Goal: Task Accomplishment & Management: Manage account settings

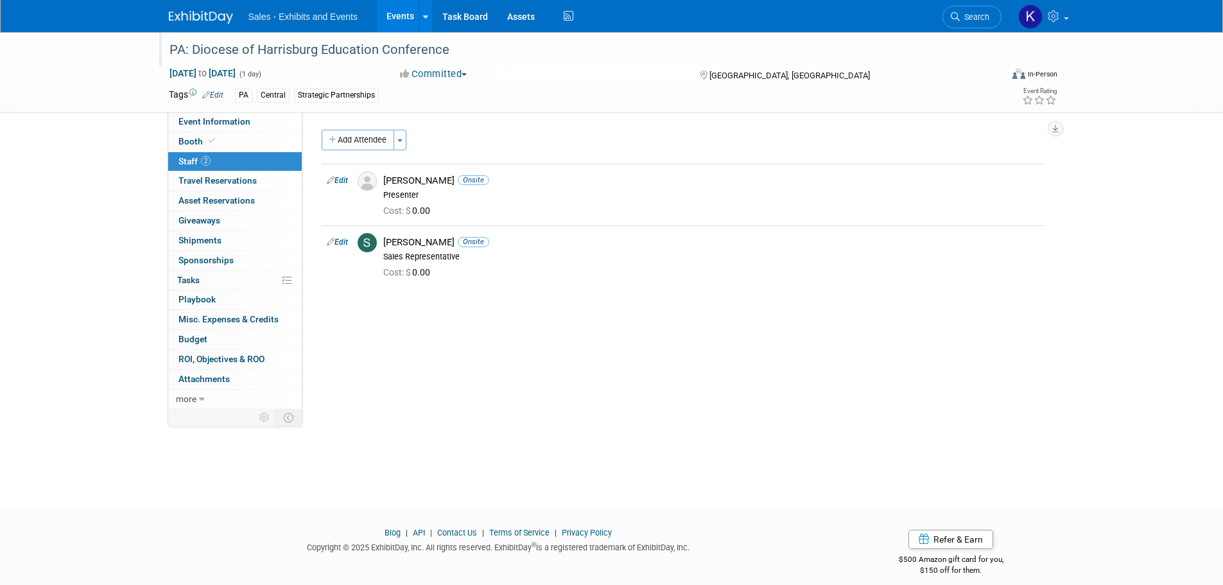
drag, startPoint x: 208, startPoint y: 26, endPoint x: 236, endPoint y: 33, distance: 28.7
click at [207, 26] on div "Sales - Exhibits and Events Events Add Event Bulk Upload Events Shareable Event…" at bounding box center [612, 16] width 886 height 32
click at [222, 13] on img at bounding box center [201, 17] width 64 height 13
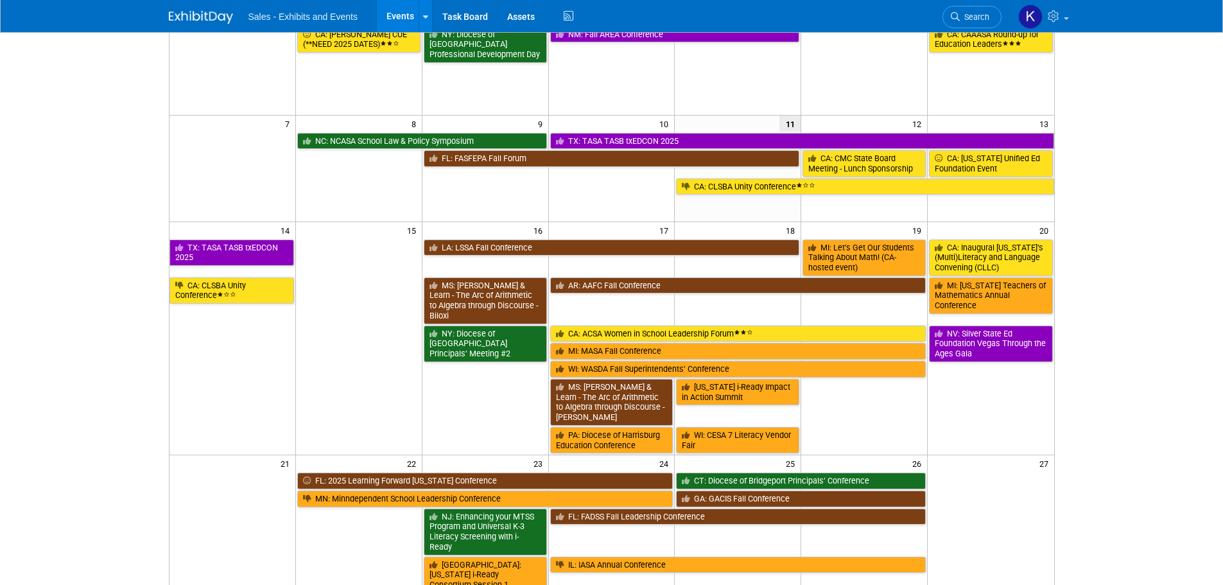
scroll to position [128, 0]
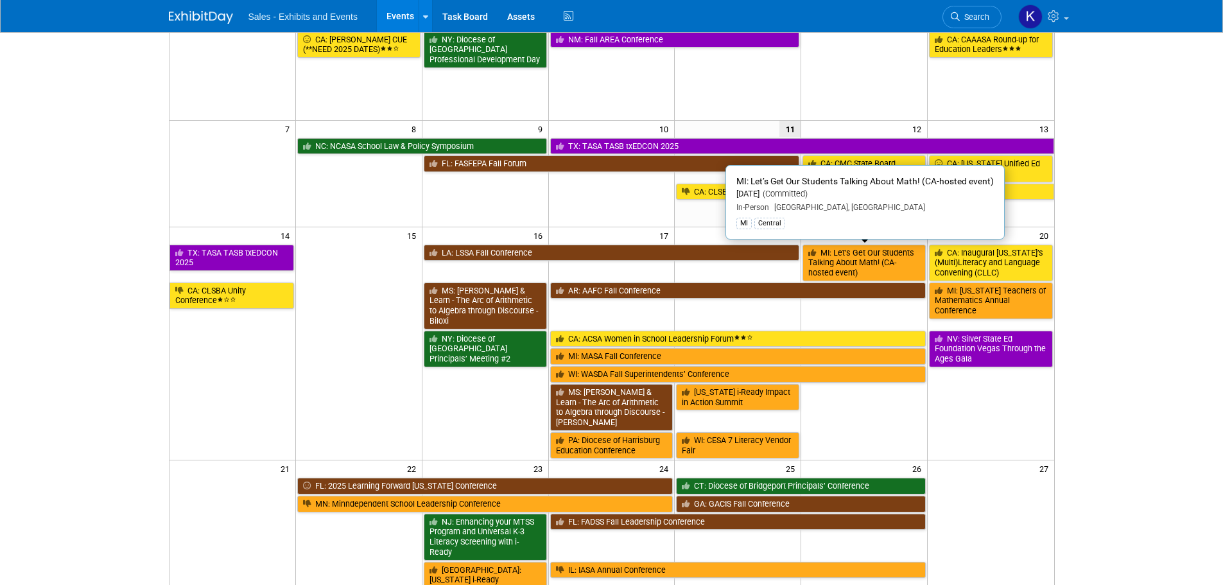
drag, startPoint x: 825, startPoint y: 257, endPoint x: 837, endPoint y: 265, distance: 14.1
click at [825, 259] on link "MI: Let’s Get Our Students Talking About Math! (CA-hosted event)" at bounding box center [864, 263] width 123 height 37
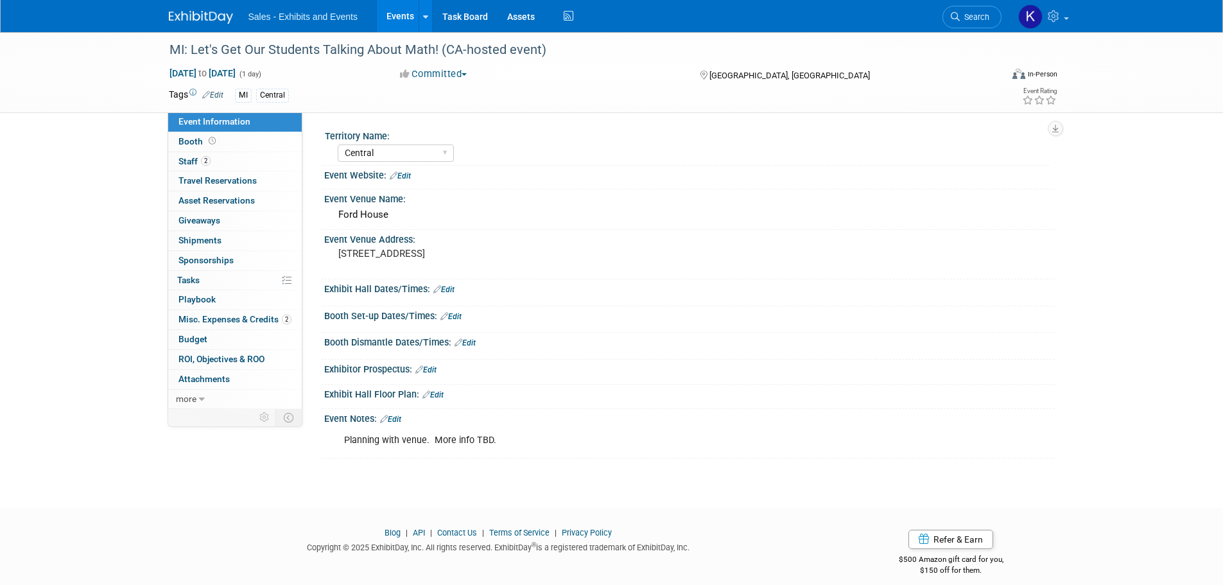
select select "Central"
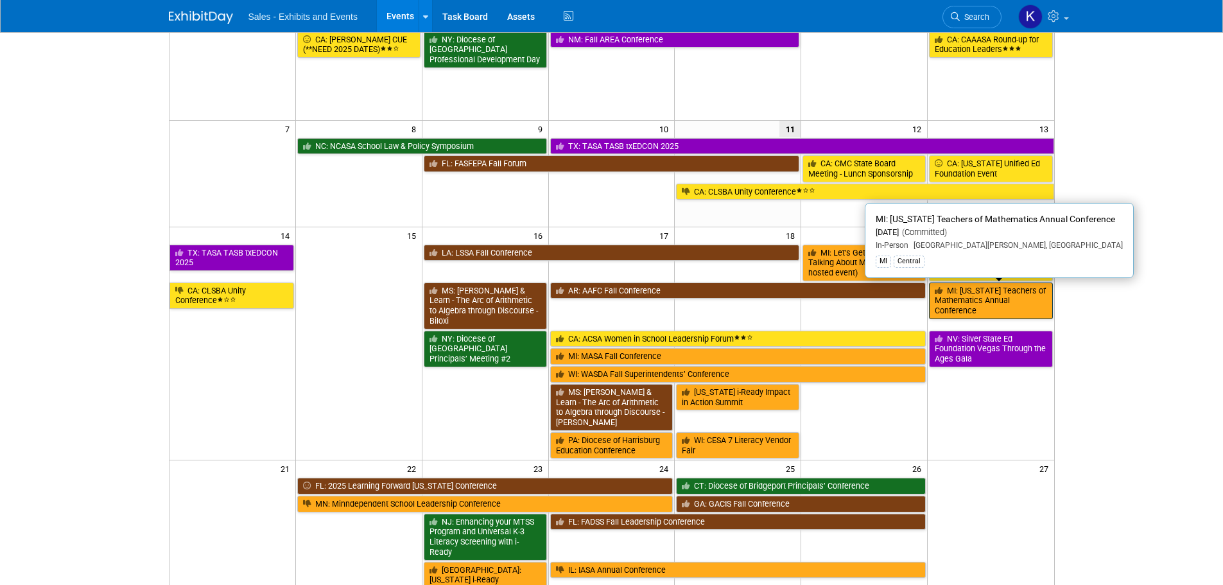
click at [985, 301] on link "MI: [US_STATE] Teachers of Mathematics Annual Conference" at bounding box center [990, 301] width 123 height 37
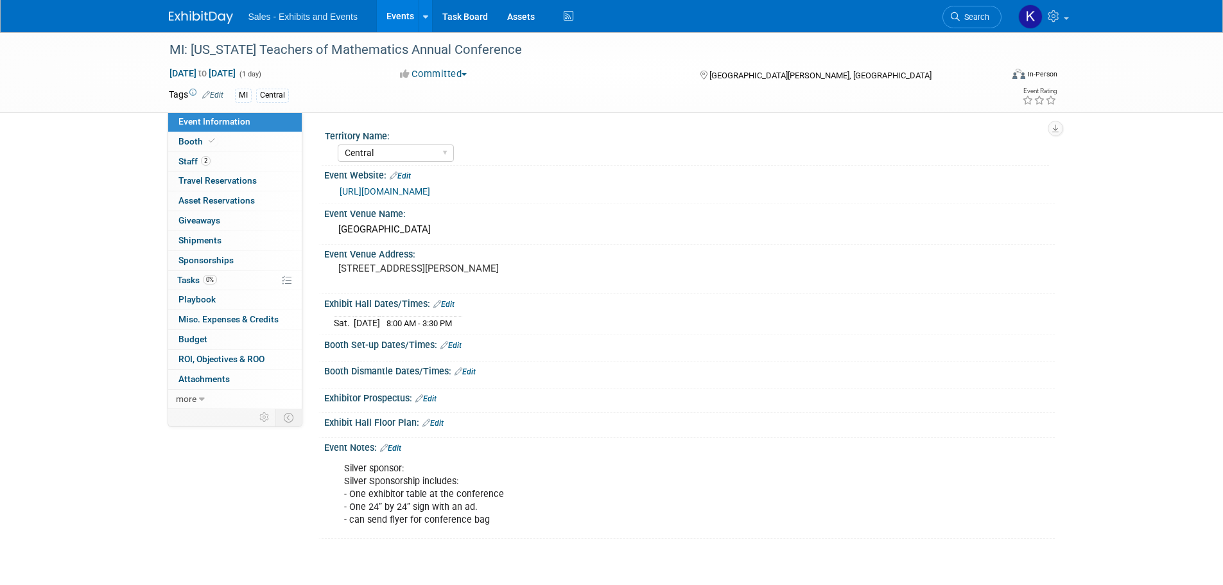
select select "Central"
click at [455, 344] on link "Edit" at bounding box center [450, 345] width 21 height 9
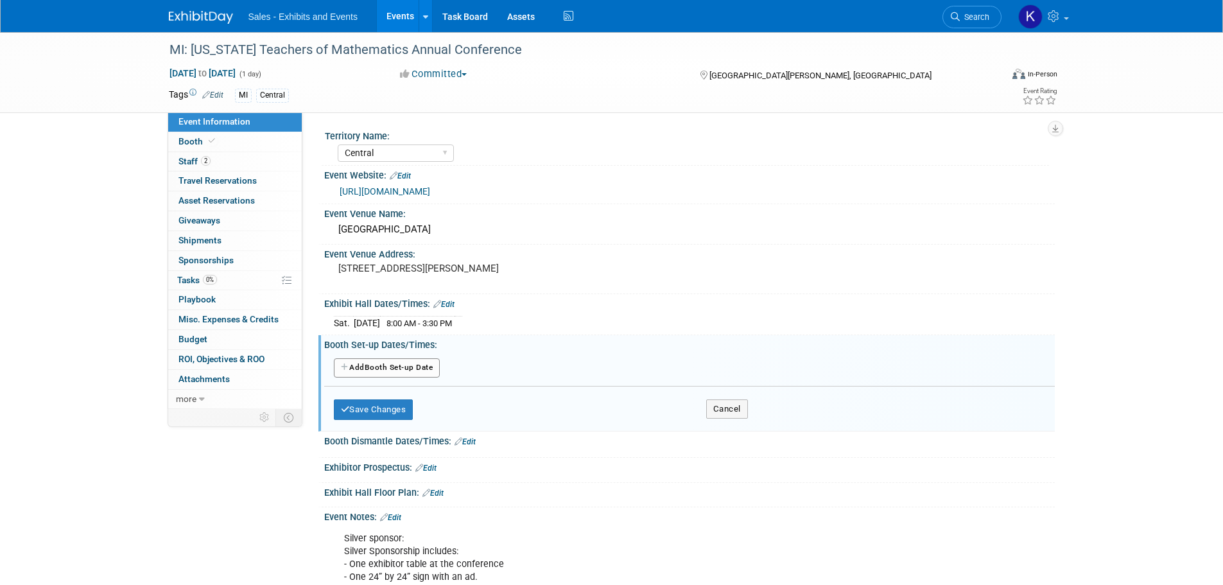
click at [428, 367] on button "Add Another Booth Set-up Date" at bounding box center [387, 367] width 107 height 19
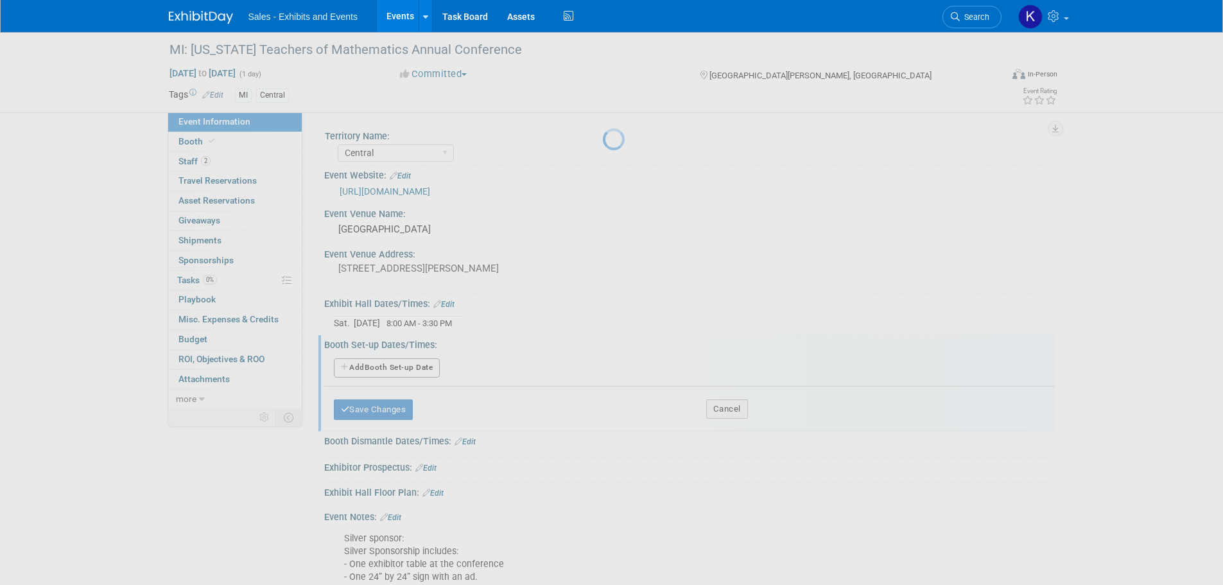
select select "8"
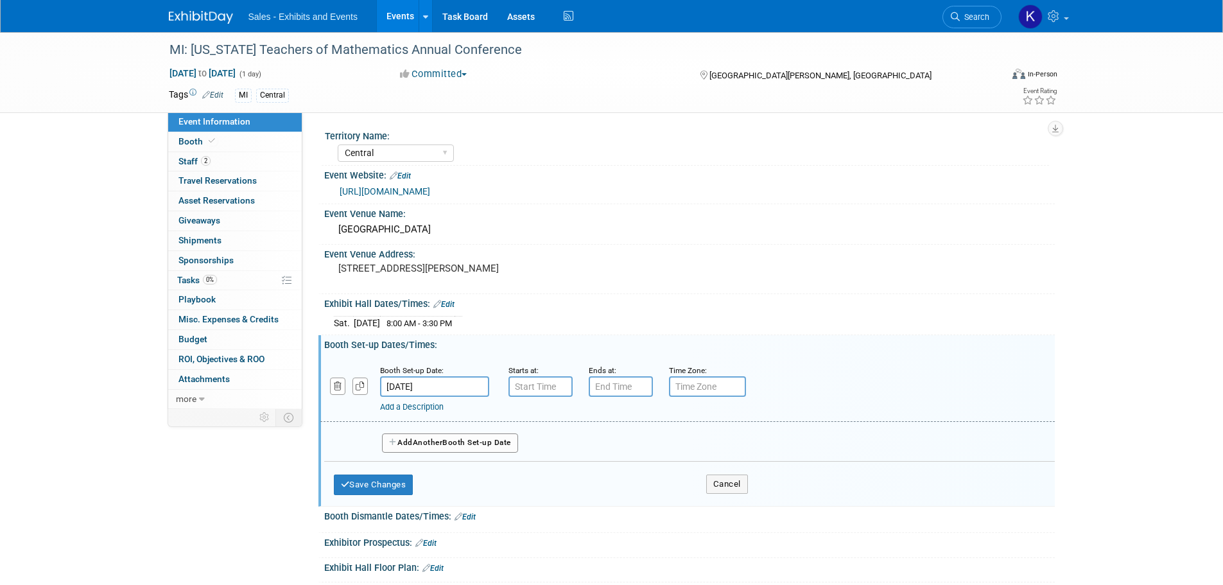
click at [456, 383] on input "Sep 20, 2025" at bounding box center [434, 386] width 109 height 21
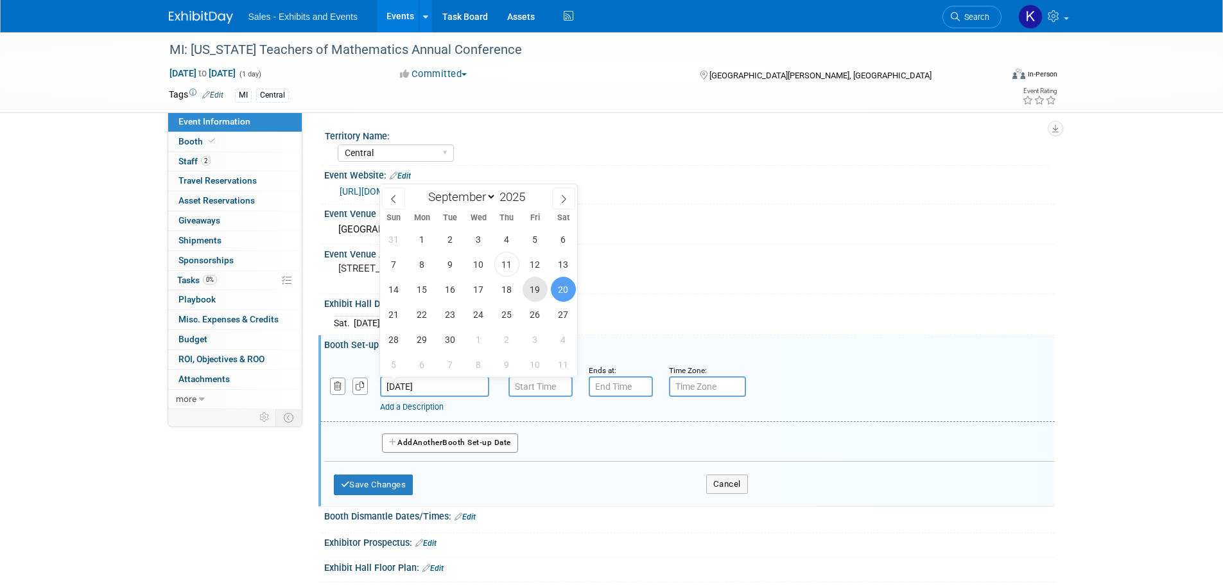
click at [540, 293] on span "19" at bounding box center [535, 289] width 25 height 25
type input "Sep 19, 2025"
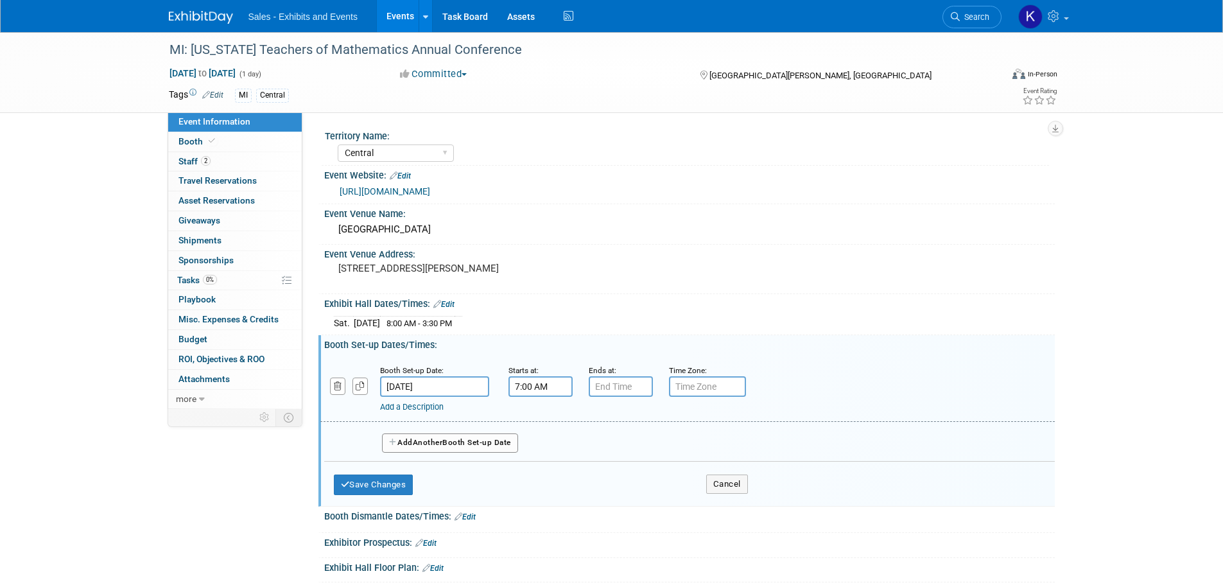
click at [549, 387] on input "7:00 AM" at bounding box center [541, 386] width 64 height 21
click at [541, 466] on span at bounding box center [538, 474] width 22 height 22
click at [541, 467] on span at bounding box center [538, 474] width 22 height 22
click at [541, 466] on span at bounding box center [538, 474] width 22 height 22
click at [541, 467] on span at bounding box center [538, 474] width 22 height 22
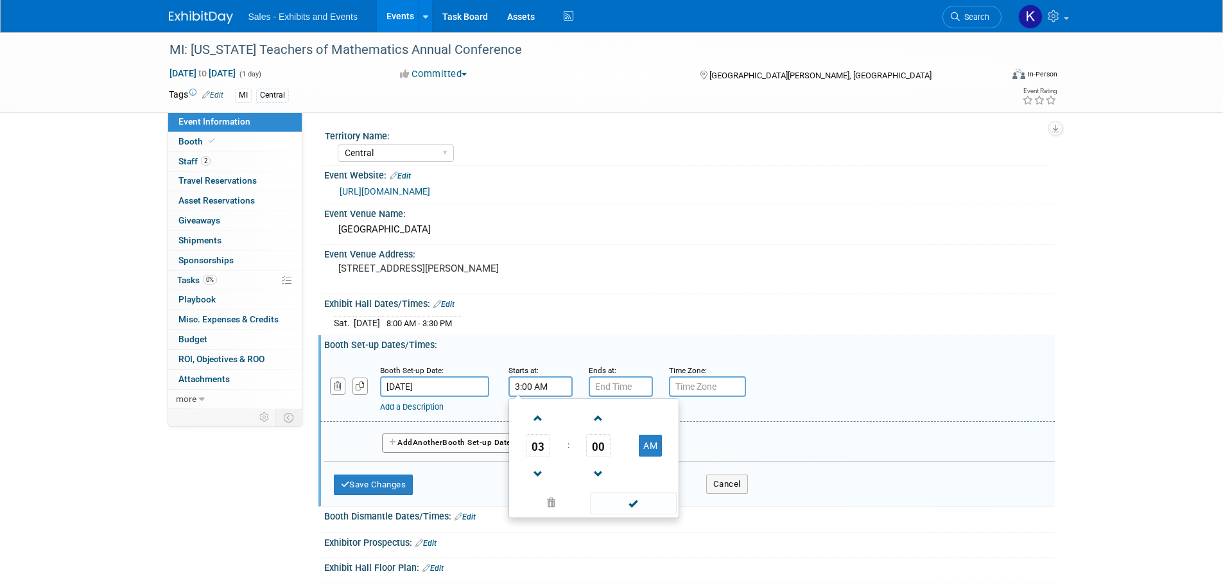
click at [603, 446] on span "00" at bounding box center [598, 445] width 24 height 23
click at [614, 450] on td "30" at bounding box center [614, 453] width 41 height 35
click at [652, 446] on button "AM" at bounding box center [650, 446] width 23 height 22
type input "3:30 PM"
drag, startPoint x: 634, startPoint y: 501, endPoint x: 646, endPoint y: 498, distance: 12.6
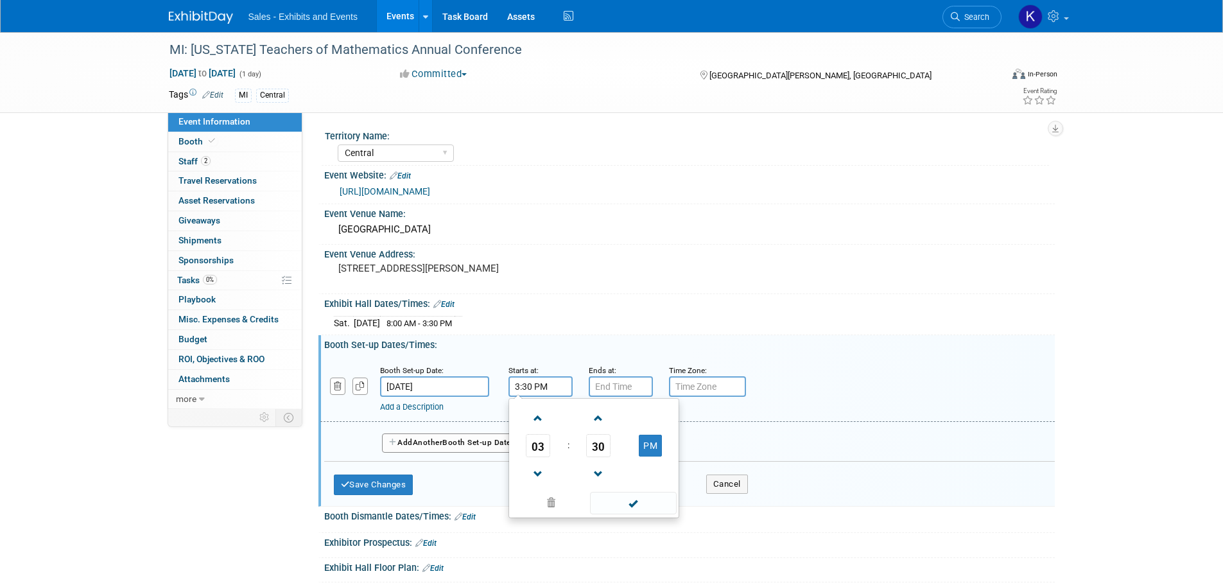
click at [636, 503] on span at bounding box center [633, 503] width 87 height 22
click at [622, 383] on input "7:00 PM" at bounding box center [621, 386] width 64 height 21
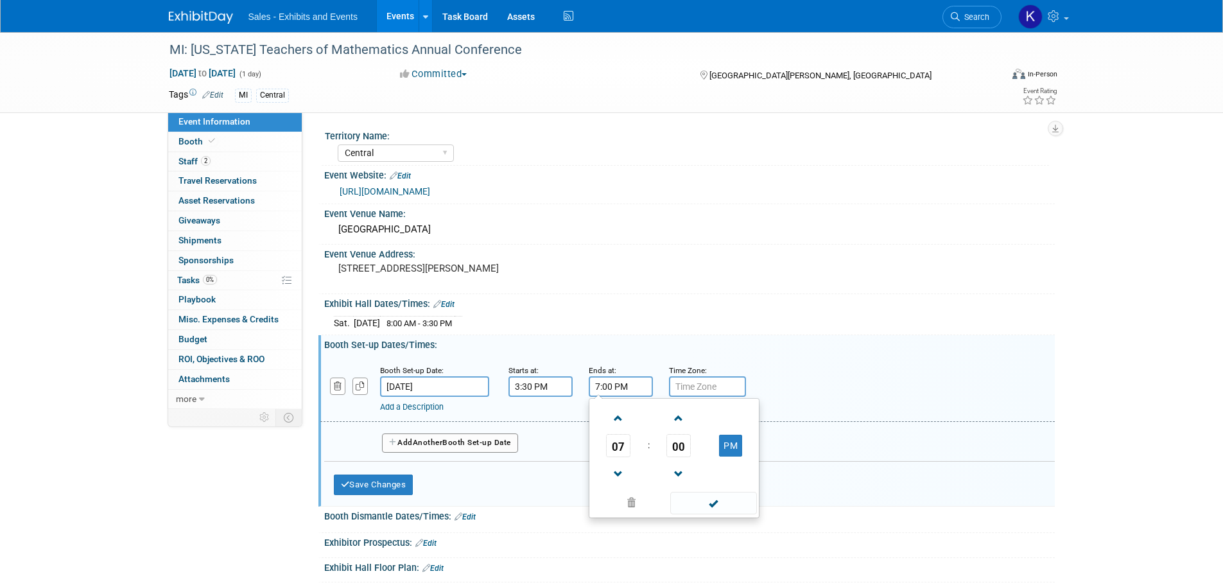
drag, startPoint x: 623, startPoint y: 417, endPoint x: 638, endPoint y: 430, distance: 19.2
click at [627, 422] on span at bounding box center [618, 418] width 22 height 22
type input "8:00 PM"
drag, startPoint x: 708, startPoint y: 498, endPoint x: 683, endPoint y: 500, distance: 24.4
click at [708, 499] on span at bounding box center [713, 503] width 87 height 22
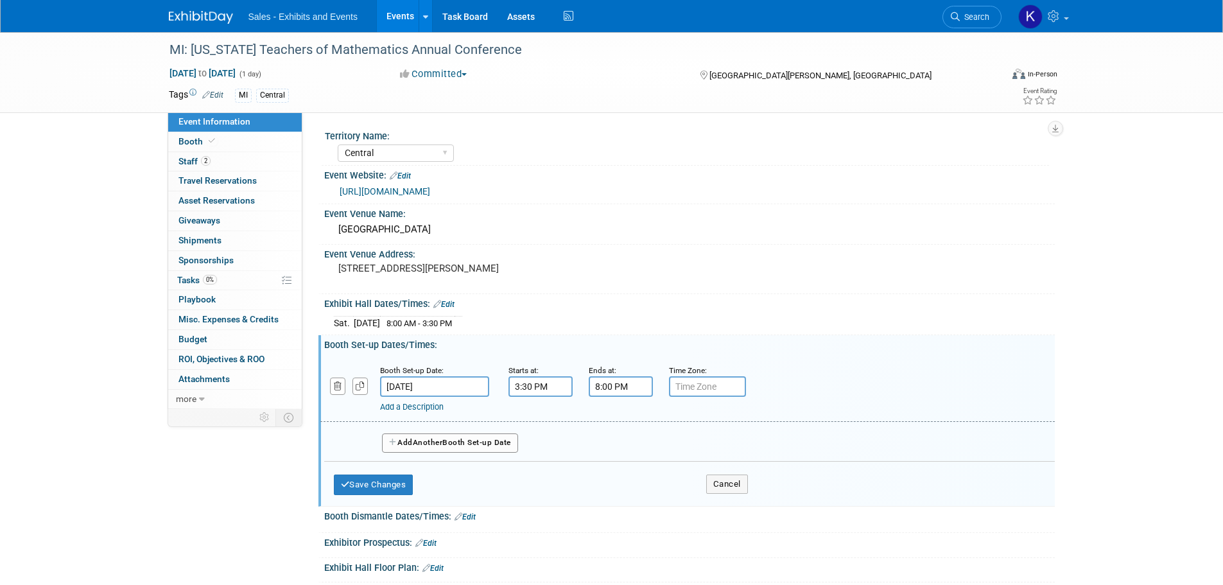
click at [499, 442] on button "Add Another Booth Set-up Date" at bounding box center [450, 442] width 136 height 19
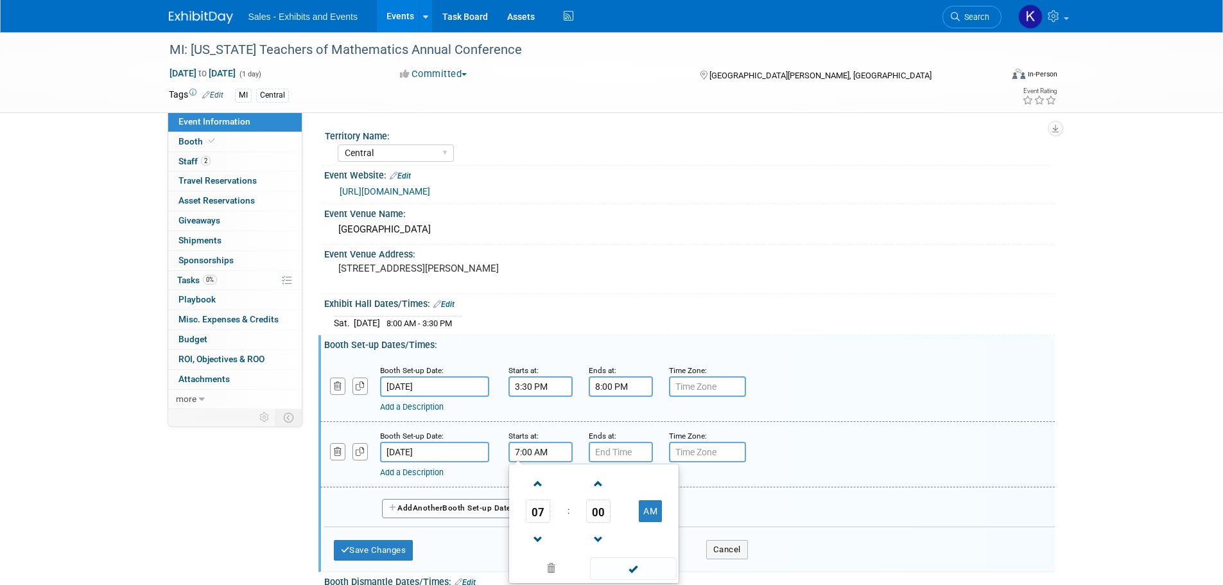
drag, startPoint x: 542, startPoint y: 446, endPoint x: 555, endPoint y: 454, distance: 15.0
click at [542, 449] on input "7:00 AM" at bounding box center [541, 452] width 64 height 21
click at [543, 541] on span at bounding box center [538, 539] width 22 height 22
click at [593, 511] on span "00" at bounding box center [598, 511] width 24 height 23
click at [609, 512] on td "30" at bounding box center [614, 518] width 41 height 35
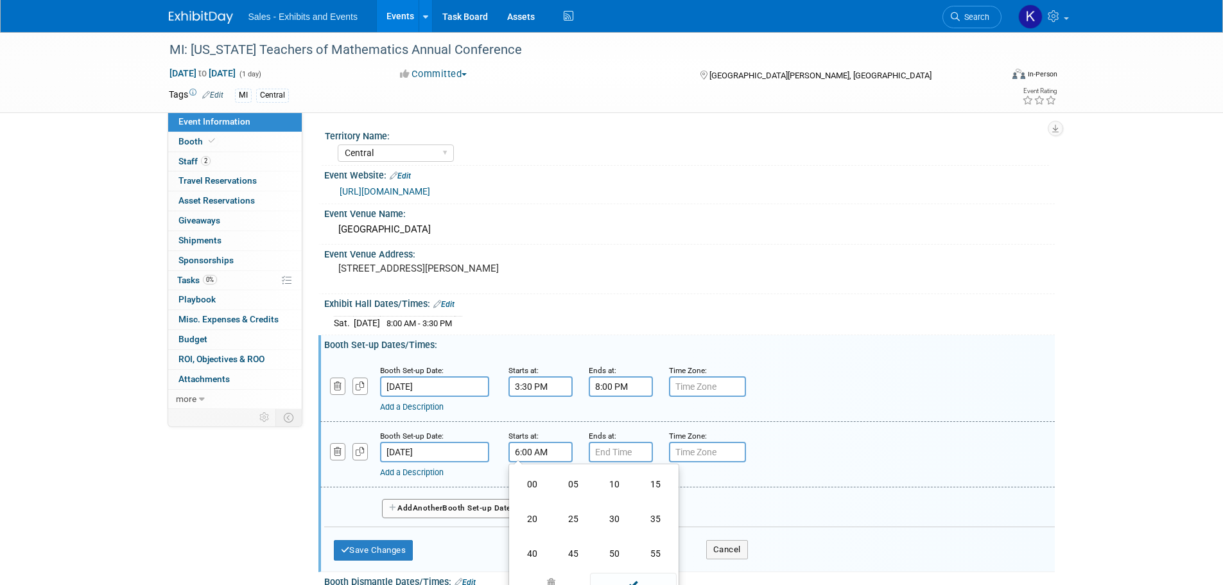
type input "6:30 AM"
drag, startPoint x: 612, startPoint y: 442, endPoint x: 623, endPoint y: 459, distance: 20.5
click at [613, 444] on input "7:00 PM" at bounding box center [621, 452] width 64 height 21
drag, startPoint x: 614, startPoint y: 465, endPoint x: 622, endPoint y: 470, distance: 9.8
click at [616, 467] on div "07 : 00 PM 12 01 02 03 04 05 06 07 08 09 10 11 00 05 10 15 20 25 30 35 40 45 50…" at bounding box center [674, 524] width 171 height 120
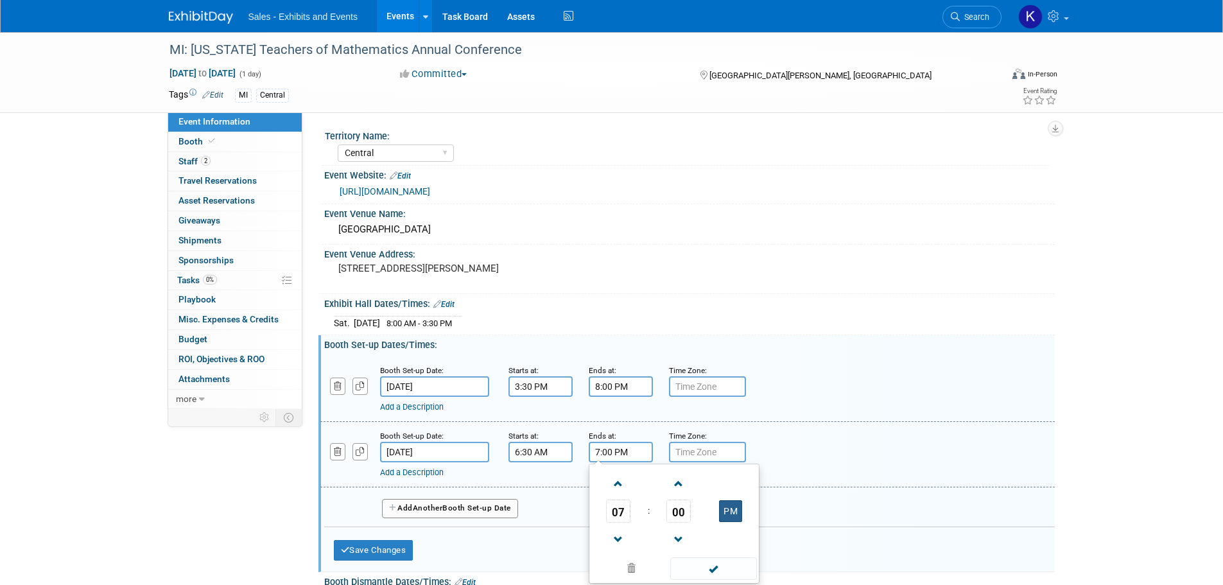
click at [733, 512] on button "PM" at bounding box center [730, 511] width 23 height 22
drag, startPoint x: 624, startPoint y: 481, endPoint x: 645, endPoint y: 503, distance: 30.4
click at [624, 483] on span at bounding box center [618, 484] width 22 height 22
type input "8:00 AM"
click at [715, 571] on span at bounding box center [713, 568] width 87 height 22
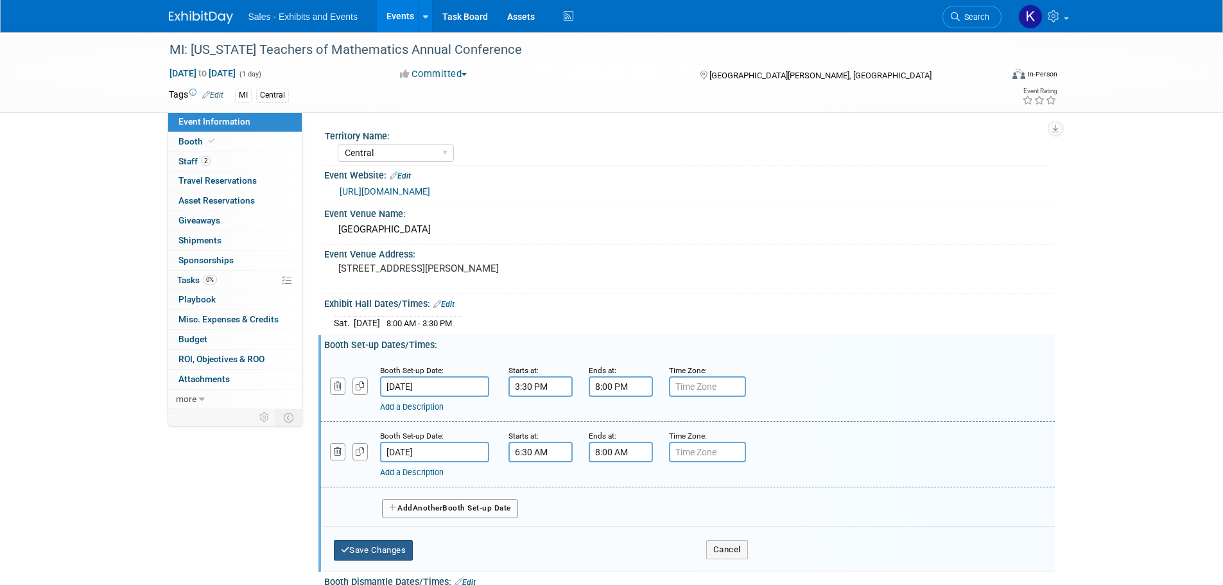
click at [383, 546] on button "Save Changes" at bounding box center [374, 550] width 80 height 21
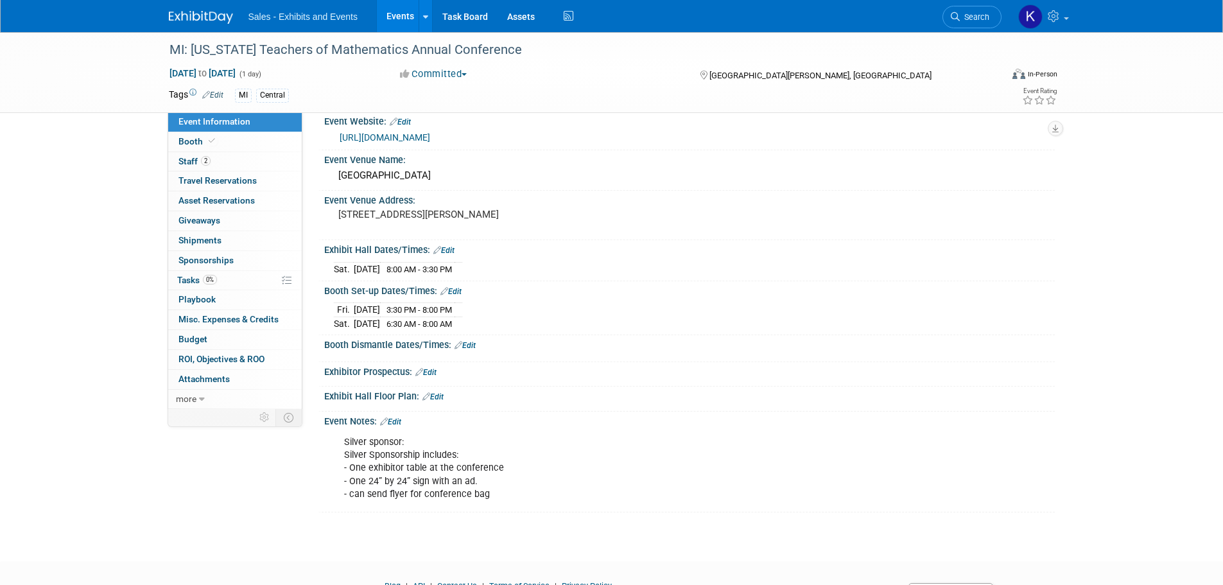
scroll to position [119, 0]
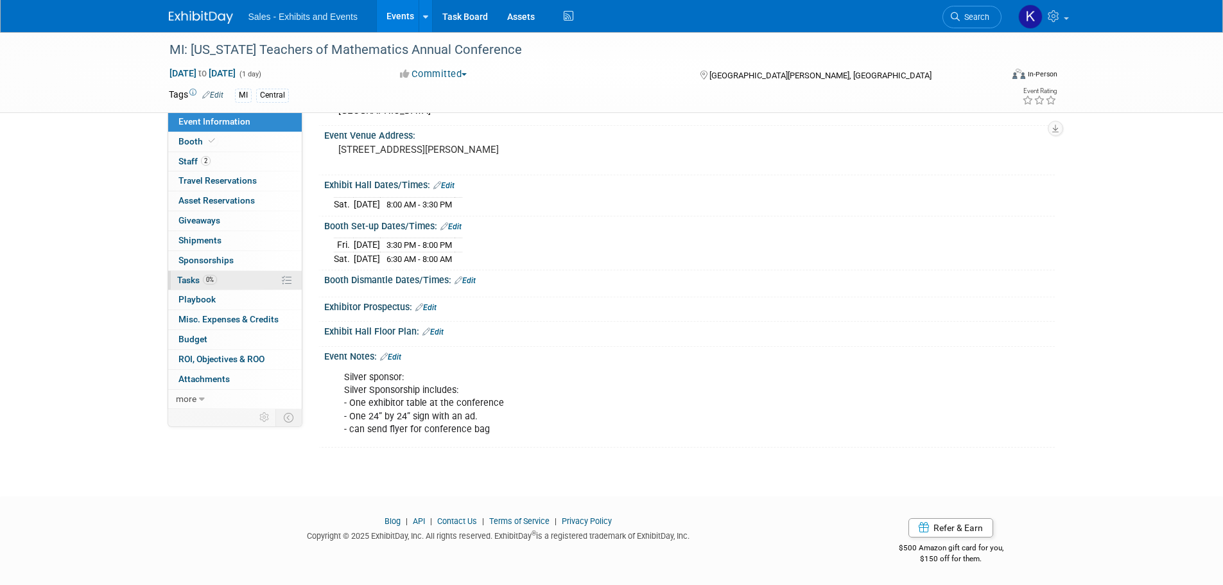
click at [187, 277] on span "Tasks 0%" at bounding box center [197, 280] width 40 height 10
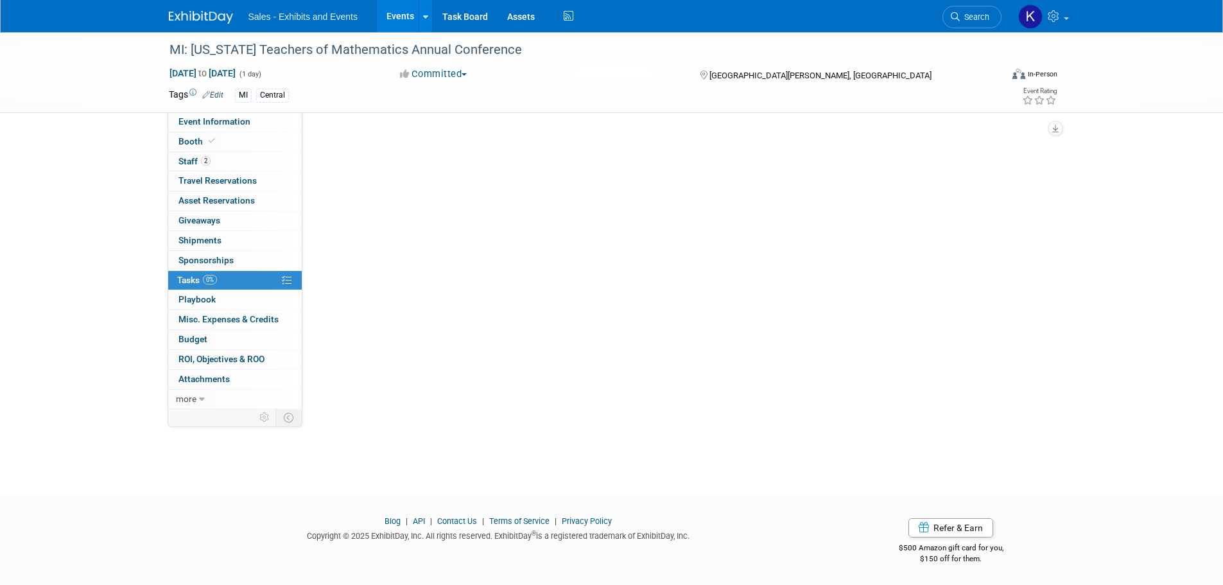
scroll to position [0, 0]
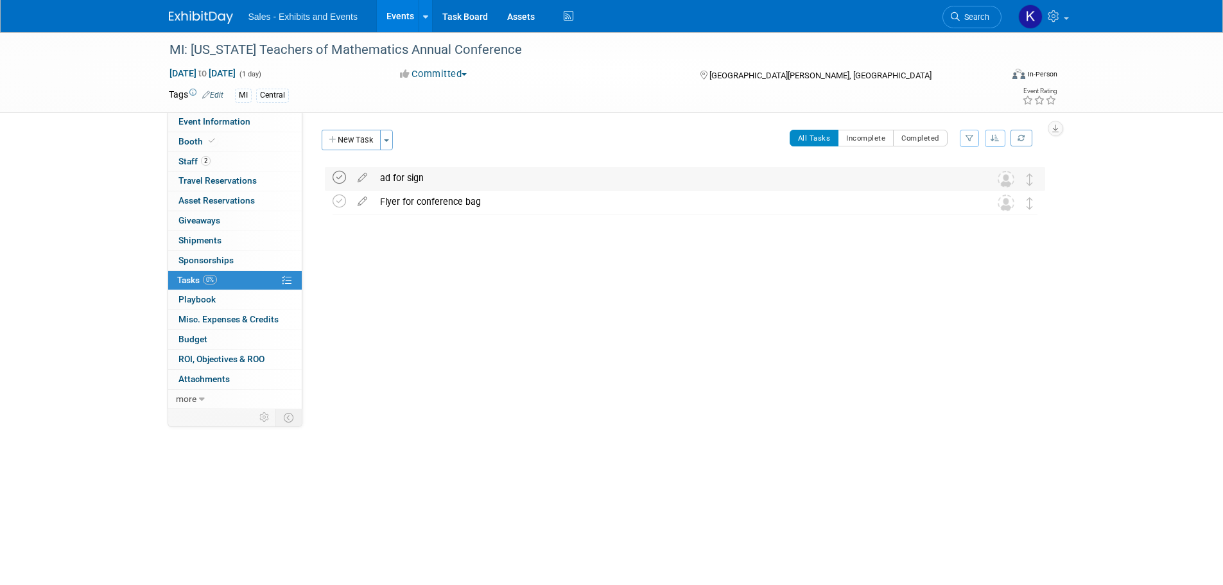
click at [338, 177] on icon at bounding box center [339, 177] width 13 height 13
drag, startPoint x: 206, startPoint y: 9, endPoint x: 214, endPoint y: 13, distance: 8.6
click at [207, 11] on link at bounding box center [209, 11] width 80 height 10
